Goal: Transaction & Acquisition: Purchase product/service

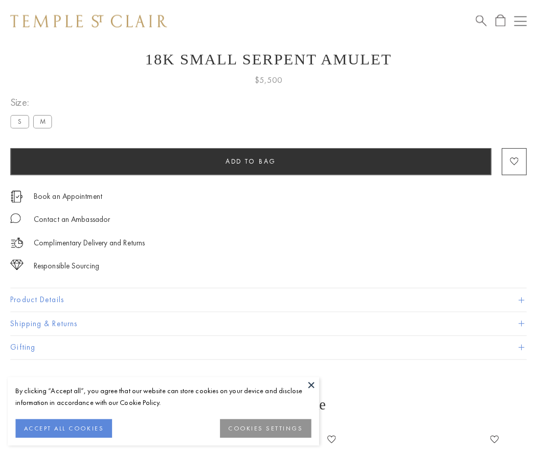
scroll to position [41, 0]
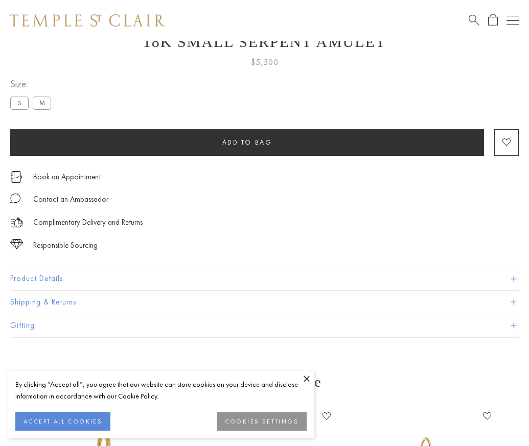
click at [247, 142] on span "Add to bag" at bounding box center [247, 142] width 50 height 9
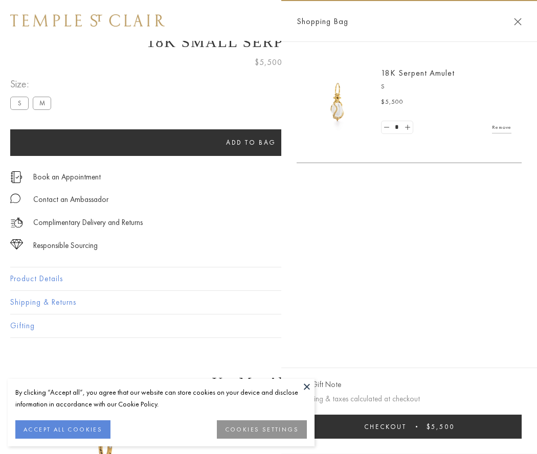
click at [412, 426] on button "Checkout $5,500" at bounding box center [409, 427] width 225 height 24
